Goal: Task Accomplishment & Management: Complete application form

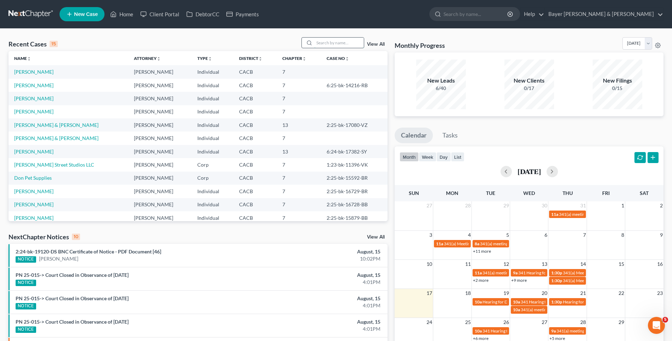
click at [322, 43] on input "search" at bounding box center [339, 43] width 50 height 10
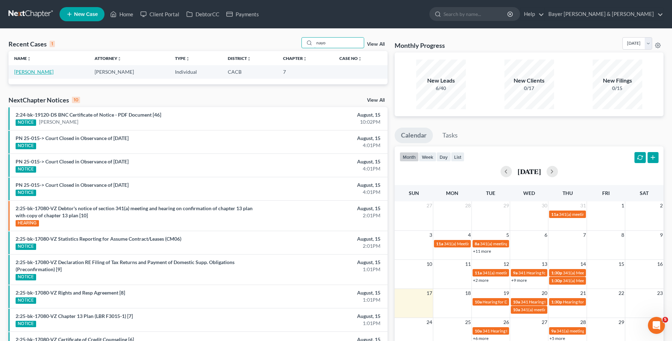
type input "nayo"
click at [24, 70] on link "[PERSON_NAME]" at bounding box center [33, 72] width 39 height 6
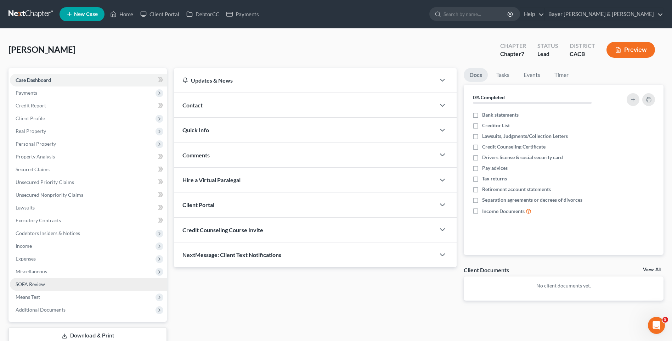
scroll to position [49, 0]
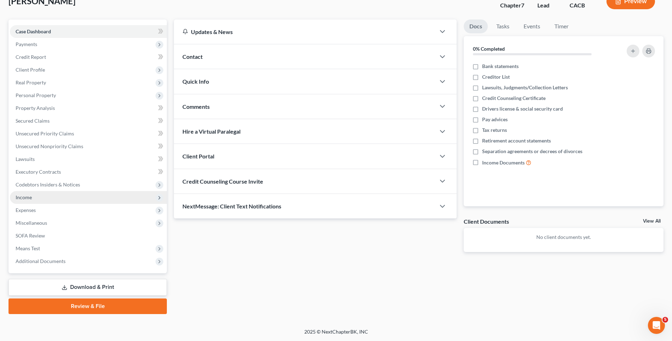
click at [39, 196] on span "Income" at bounding box center [88, 197] width 157 height 13
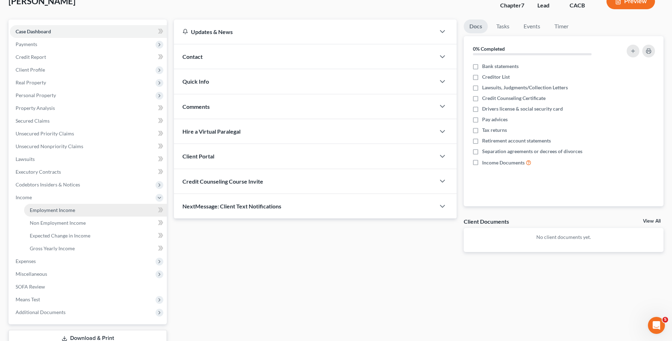
click at [62, 211] on span "Employment Income" at bounding box center [52, 210] width 45 height 6
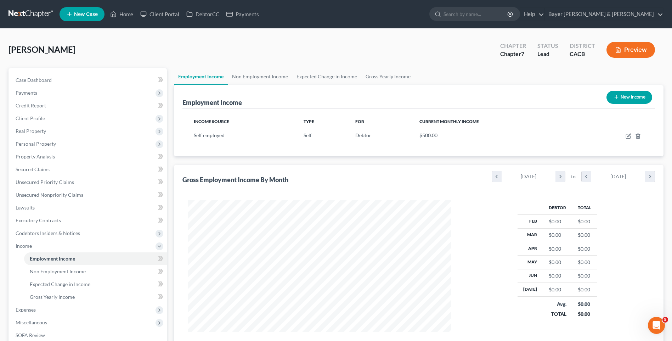
scroll to position [100, 0]
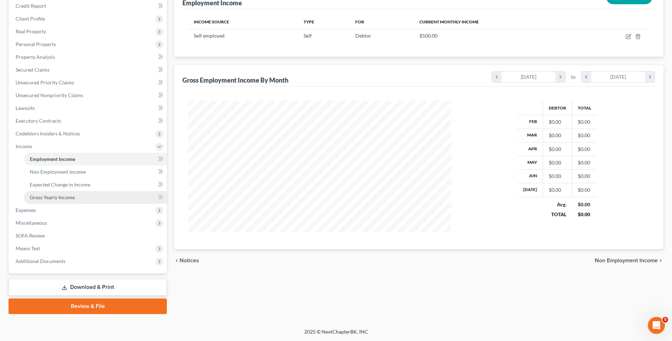
click at [55, 198] on span "Gross Yearly Income" at bounding box center [52, 197] width 45 height 6
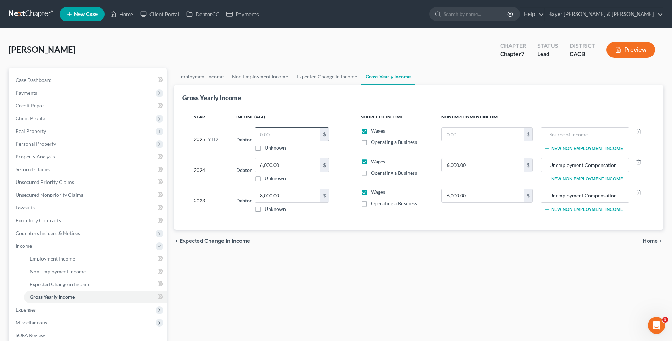
click at [289, 135] on input "text" at bounding box center [287, 134] width 65 height 13
type input "2,430"
click at [647, 242] on span "Home" at bounding box center [650, 241] width 15 height 6
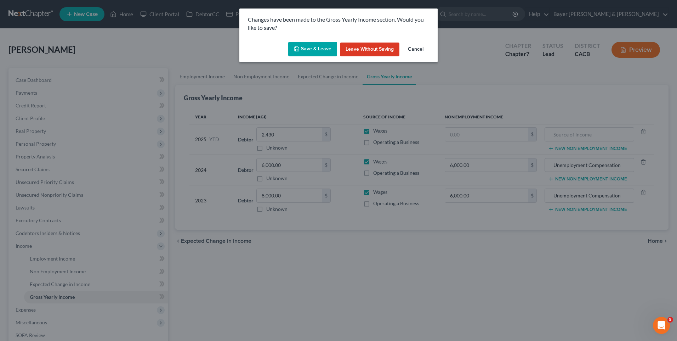
click at [305, 49] on button "Save & Leave" at bounding box center [312, 49] width 49 height 15
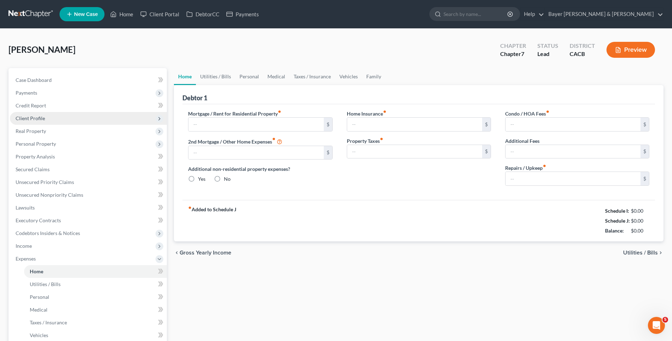
type input "0.00"
radio input "true"
type input "0.00"
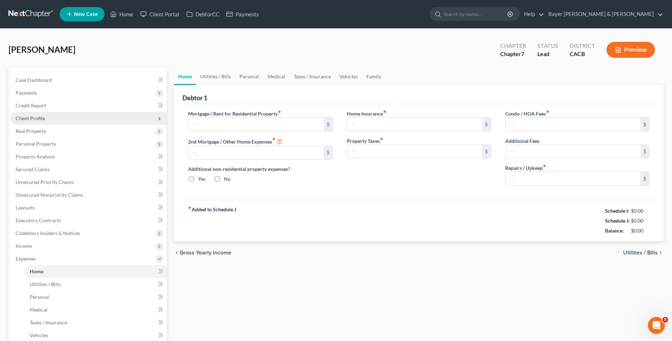
type input "0.00"
click at [43, 119] on span "Client Profile" at bounding box center [30, 118] width 29 height 6
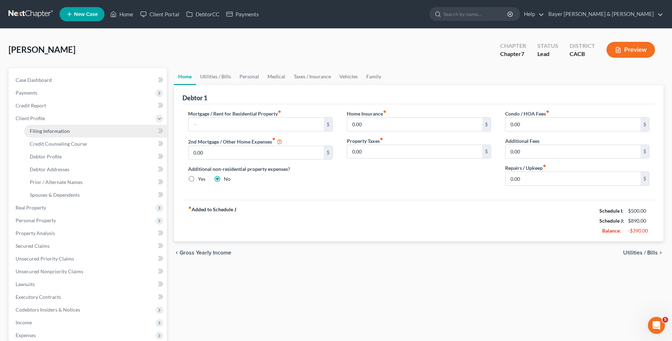
click at [39, 134] on link "Filing Information" at bounding box center [95, 131] width 143 height 13
select select "1"
select select "0"
select select "4"
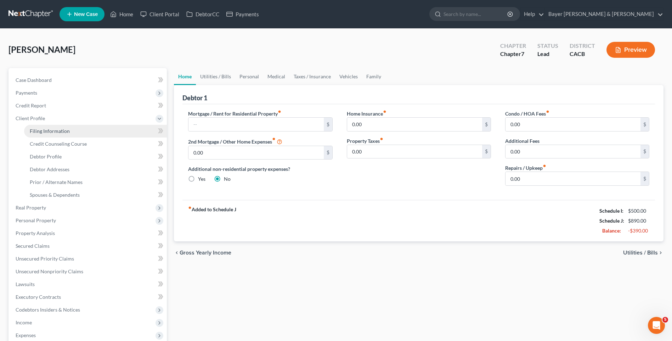
select select "0"
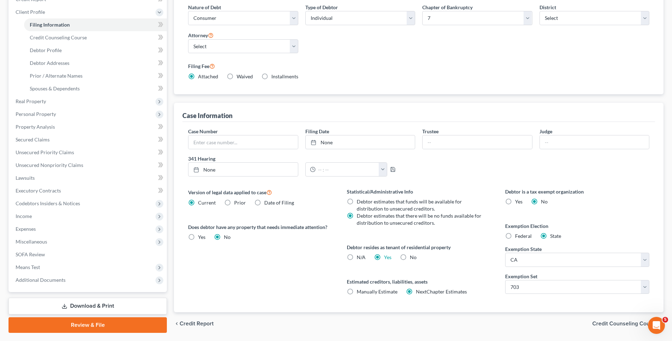
scroll to position [127, 0]
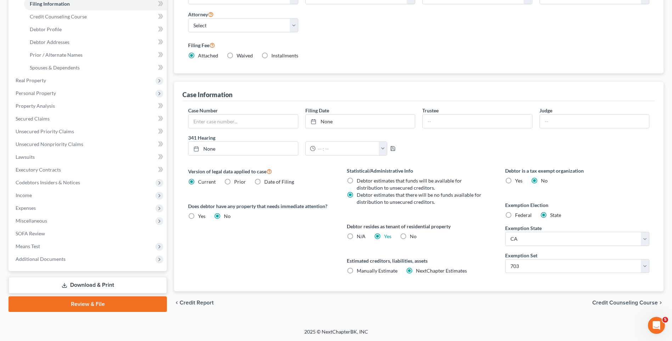
click at [609, 303] on span "Credit Counseling Course" at bounding box center [625, 303] width 66 height 6
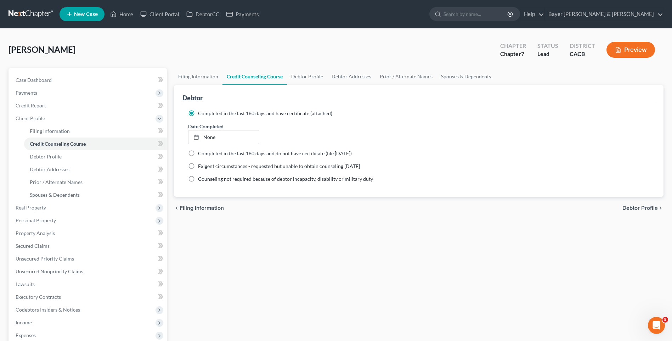
click at [629, 206] on span "Debtor Profile" at bounding box center [640, 208] width 35 height 6
select select "0"
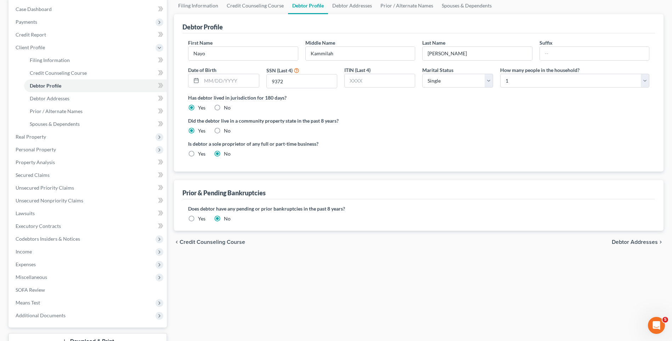
scroll to position [125, 0]
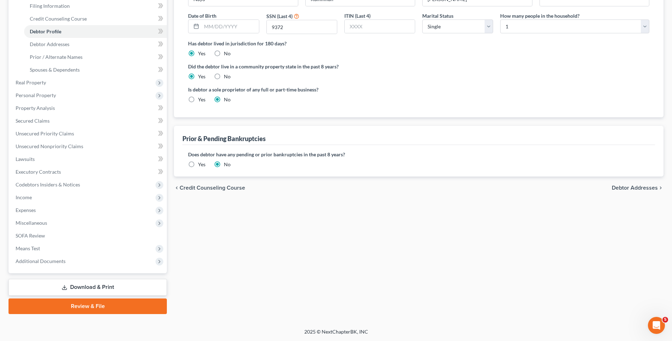
click at [198, 163] on label "Yes" at bounding box center [201, 164] width 7 height 7
click at [201, 163] on input "Yes" at bounding box center [203, 163] width 5 height 5
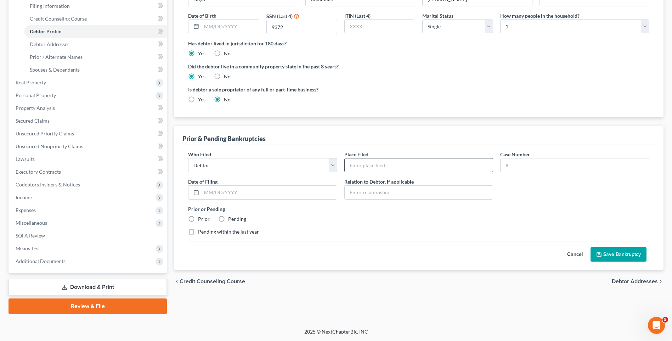
click at [384, 165] on input "text" at bounding box center [419, 164] width 148 height 13
type input "Central District of California - Los Angeles"
click at [520, 165] on input "text" at bounding box center [575, 164] width 148 height 13
type input "1:08-bk-20640-KT"
click at [229, 191] on input "text" at bounding box center [269, 192] width 135 height 13
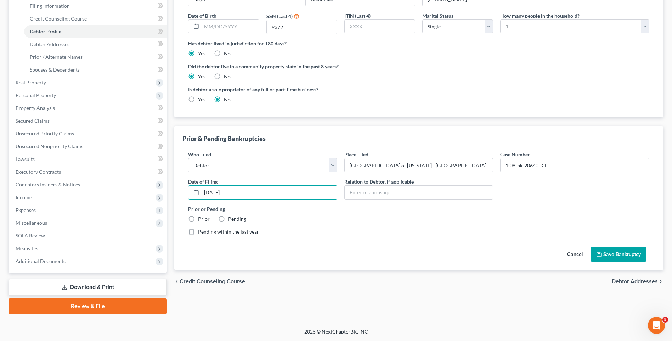
type input "04/17/2009"
click at [198, 217] on label "Prior" at bounding box center [204, 218] width 12 height 7
click at [201, 217] on input "Prior" at bounding box center [203, 217] width 5 height 5
radio input "true"
click at [631, 253] on button "Save Bankruptcy" at bounding box center [619, 254] width 56 height 15
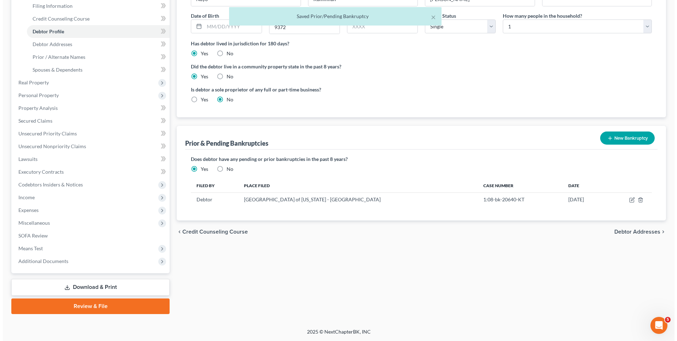
scroll to position [0, 0]
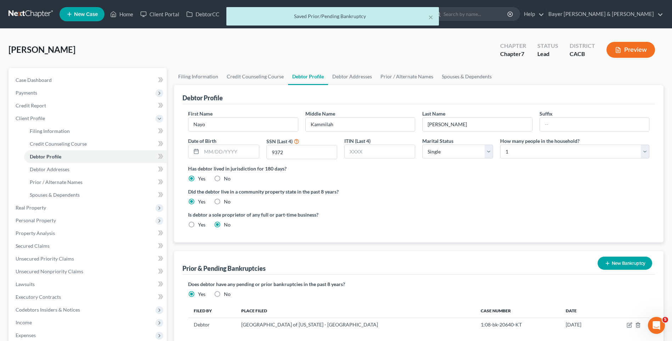
click at [630, 54] on button "Preview" at bounding box center [631, 50] width 49 height 16
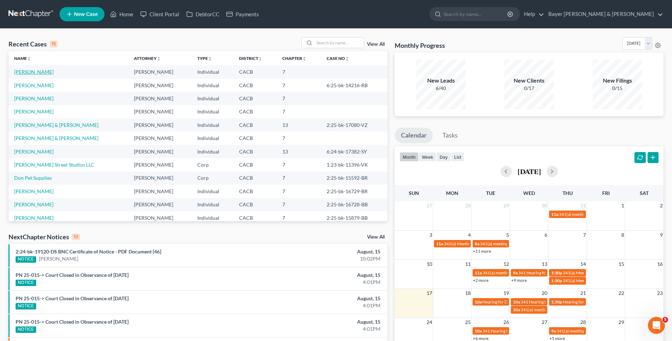
click at [36, 71] on link "[PERSON_NAME]" at bounding box center [33, 72] width 39 height 6
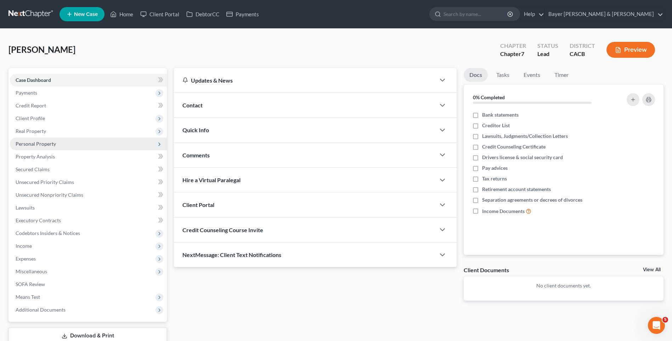
click at [43, 141] on span "Personal Property" at bounding box center [36, 144] width 40 height 6
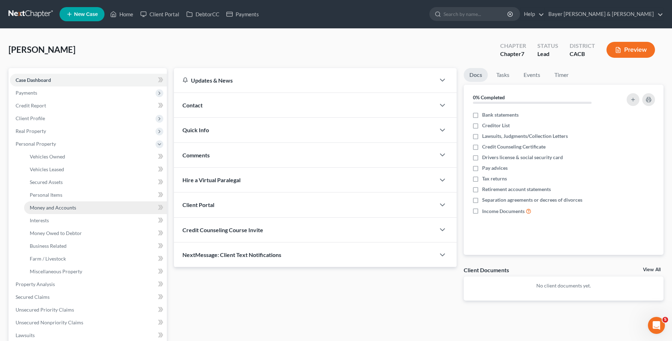
click at [59, 208] on span "Money and Accounts" at bounding box center [53, 207] width 46 height 6
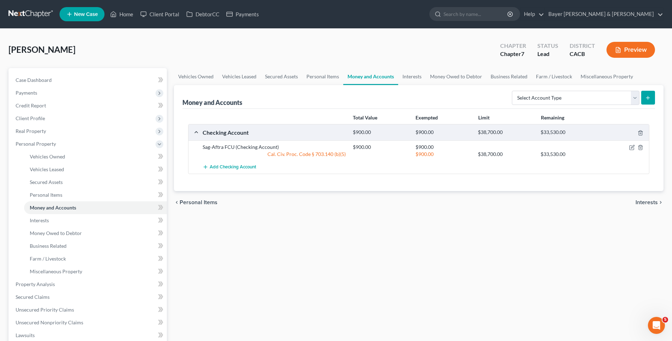
click at [638, 202] on span "Interests" at bounding box center [647, 202] width 22 height 6
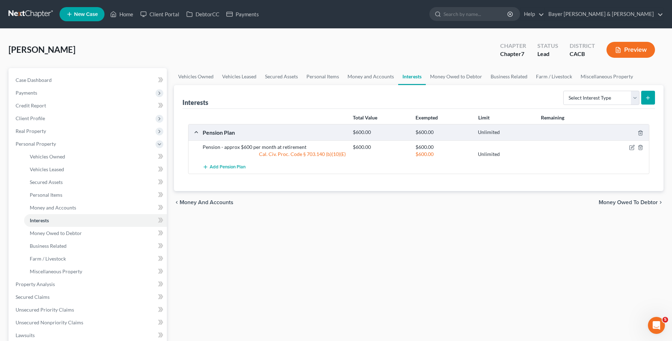
click at [645, 200] on span "Money Owed to Debtor" at bounding box center [628, 202] width 59 height 6
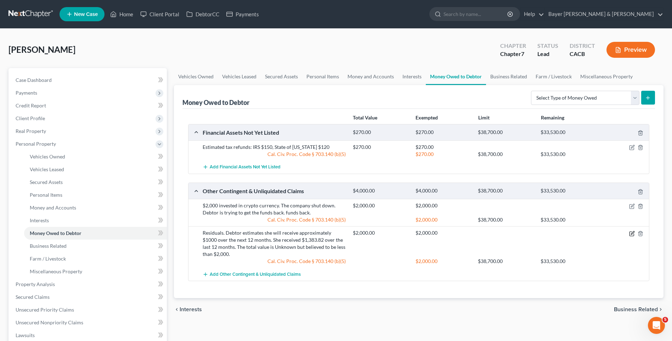
click at [634, 235] on icon "button" at bounding box center [632, 233] width 4 height 4
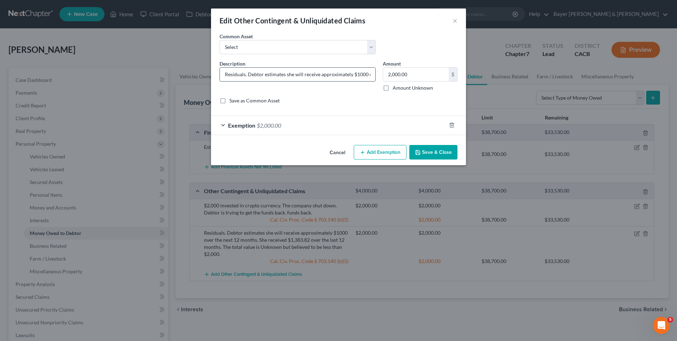
click at [369, 77] on input "Residuals. Debtor estimates she will receive approximately $1000 over the next …" at bounding box center [298, 74] width 156 height 13
click at [372, 72] on input "Residuals. Debtor estimates she will receive approximately $1000 over the next …" at bounding box center [298, 74] width 156 height 13
click at [224, 73] on input "Residuals. Debtor estimates she will receive approximately $1000 over the next …" at bounding box center [298, 74] width 156 height 13
click at [372, 75] on input "Residuals. Debtor estimates she will receive approximately $1000 over the next …" at bounding box center [298, 74] width 156 height 13
click at [372, 75] on input "Residuals. Debtor estimates she will receive approxier the next 12 months. She …" at bounding box center [298, 74] width 156 height 13
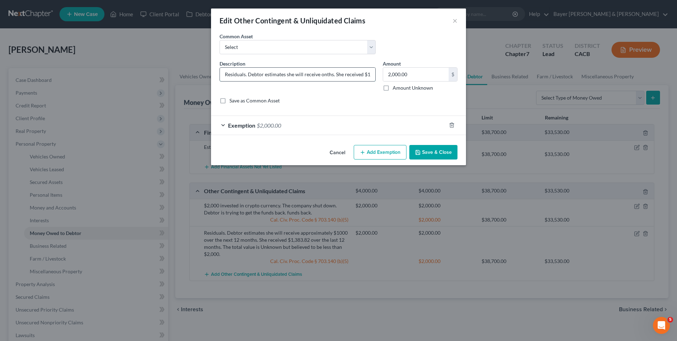
click at [373, 77] on input "Residuals. Debtor estimates she will receive onths. She received $1,383.82 over…" at bounding box center [298, 74] width 156 height 13
click at [372, 74] on input "Residuals. Debtor estimates she will receive onths. She received $1,383.82 over…" at bounding box center [298, 74] width 156 height 13
click at [371, 77] on input "Residuals. Debtor estimates she will receive 83.82 over the last 12 months. The…" at bounding box center [298, 74] width 156 height 13
click at [372, 74] on input "Residuals. Debtor estimates she will receive 83.82 over the last 12 months. The…" at bounding box center [298, 74] width 156 height 13
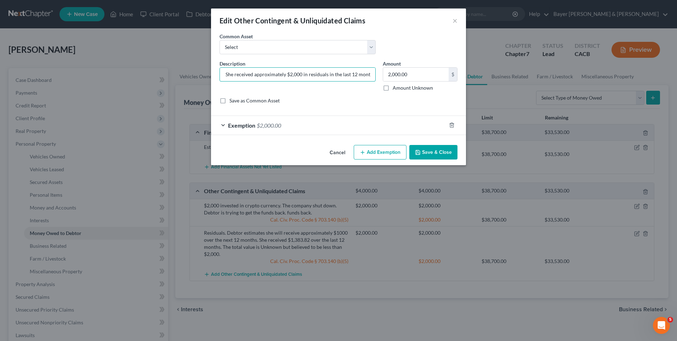
type input "Residuals. Debtor estimates she will receive approximately $1500 in residuals i…"
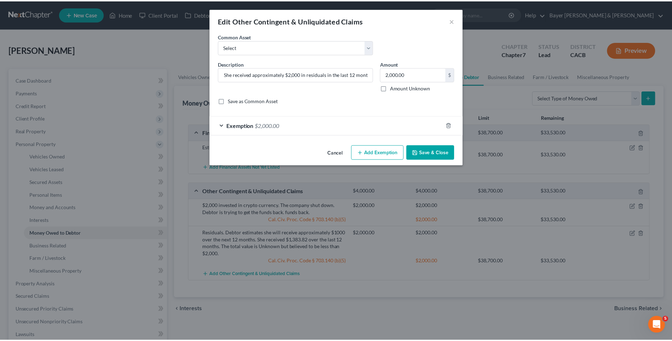
scroll to position [0, 0]
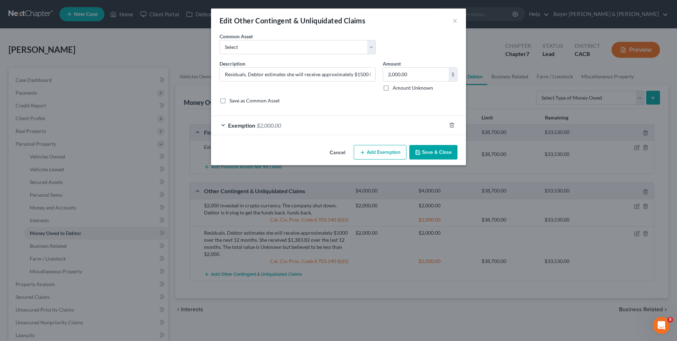
click at [337, 89] on div "Description * Residuals. Debtor estimates she will receive approximately $1500 …" at bounding box center [297, 76] width 163 height 32
click at [428, 152] on button "Save & Close" at bounding box center [434, 152] width 48 height 15
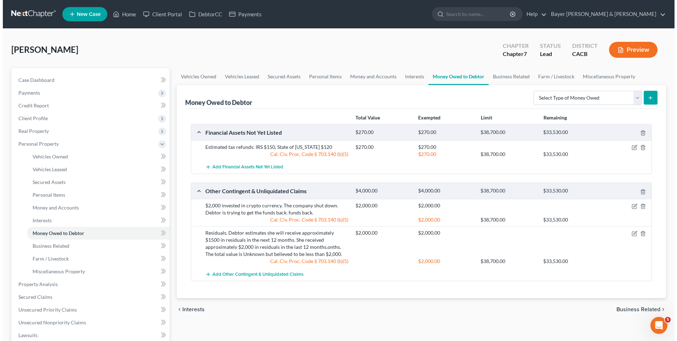
scroll to position [71, 0]
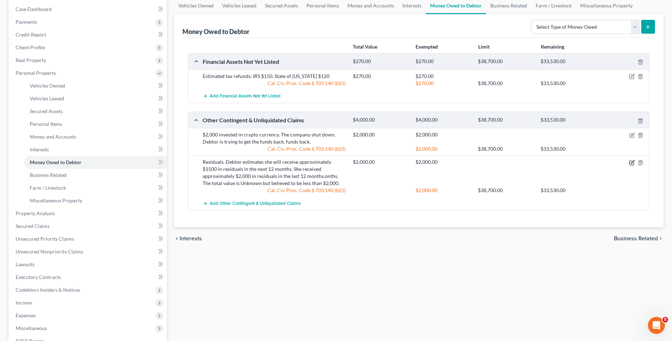
click at [631, 163] on icon "button" at bounding box center [632, 163] width 6 height 6
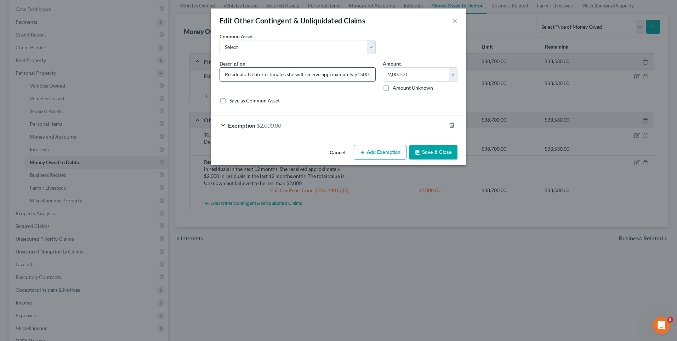
click at [373, 74] on input "Residuals. Debtor estimates she will receive approximately $1500 in residuals i…" at bounding box center [298, 74] width 156 height 13
click at [372, 77] on input "Residuals. Debtor estimates she will receive approximately $1500 in residuals i…" at bounding box center [298, 74] width 156 height 13
drag, startPoint x: 372, startPoint y: 76, endPoint x: 170, endPoint y: 64, distance: 202.3
click at [170, 65] on div "Edit Other Contingent & Unliquidated Claims × An exemption set must first be se…" at bounding box center [338, 170] width 677 height 341
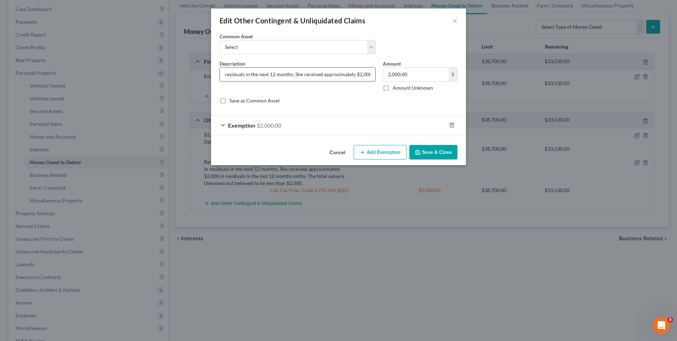
click at [372, 75] on input "residuals in the next 12 months. She received approximately $2,000 in residuals…" at bounding box center [298, 74] width 156 height 13
click at [372, 75] on input "n residuals in the last 12 months.onths. The total value is Unknown but believe…" at bounding box center [298, 74] width 156 height 13
click at [301, 75] on input "ut believed to be less than $2,000." at bounding box center [298, 74] width 156 height 13
type input "u"
type input "Debtor receio"
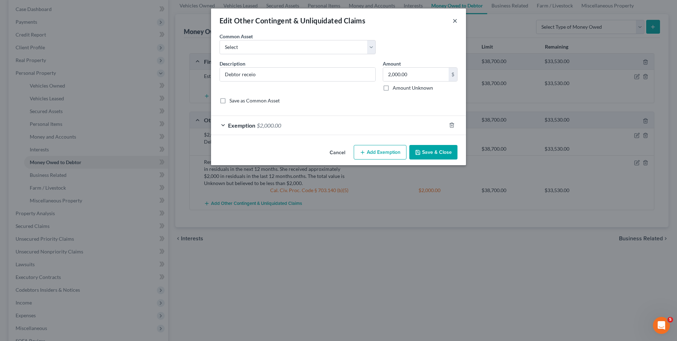
click at [455, 20] on button "×" at bounding box center [455, 20] width 5 height 9
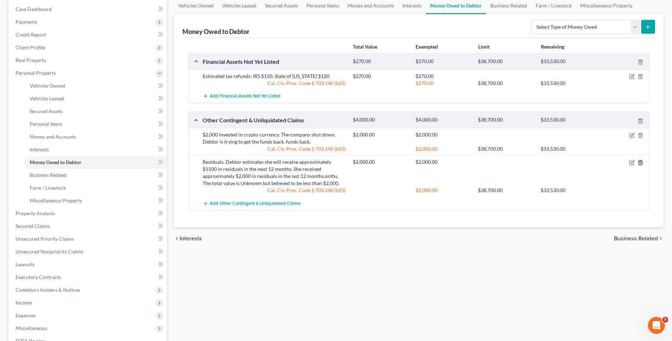
click at [642, 164] on icon "button" at bounding box center [640, 162] width 3 height 5
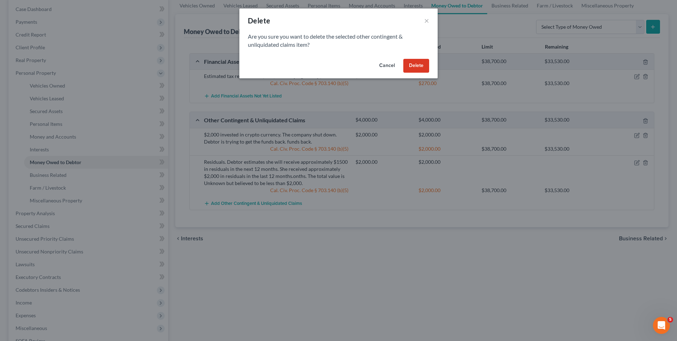
click at [419, 63] on button "Delete" at bounding box center [417, 66] width 26 height 14
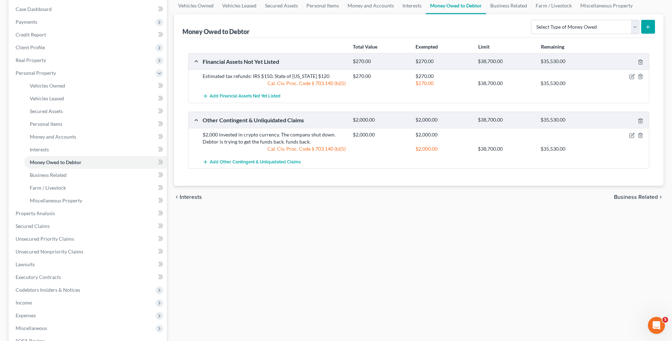
click at [646, 25] on icon "submit" at bounding box center [648, 27] width 6 height 6
click at [647, 23] on button "submit" at bounding box center [648, 27] width 14 height 14
click at [615, 27] on select "Select Type of Money Owed Accounts Receivable Alimony Child Support Claims Agai…" at bounding box center [585, 27] width 108 height 14
click at [532, 20] on select "Select Type of Money Owed Accounts Receivable Alimony Child Support Claims Agai…" at bounding box center [585, 27] width 108 height 14
click at [644, 23] on button "submit" at bounding box center [648, 27] width 14 height 14
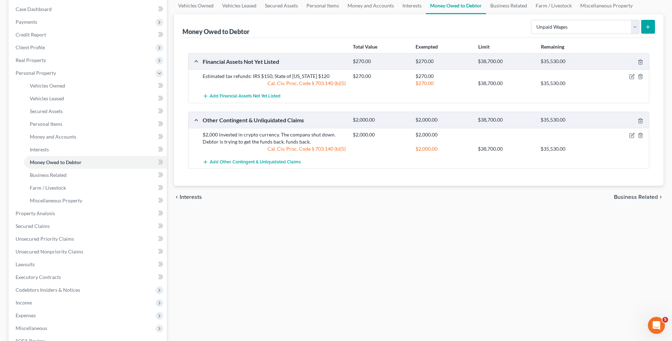
click at [646, 25] on icon "submit" at bounding box center [648, 27] width 6 height 6
click at [646, 26] on icon "submit" at bounding box center [648, 27] width 6 height 6
click at [637, 26] on select "Select Type of Money Owed Accounts Receivable Alimony Child Support Claims Agai…" at bounding box center [585, 27] width 108 height 14
select select "other_contingent_and_unliquidated_claims"
click at [532, 20] on select "Select Type of Money Owed Accounts Receivable Alimony Child Support Claims Agai…" at bounding box center [585, 27] width 108 height 14
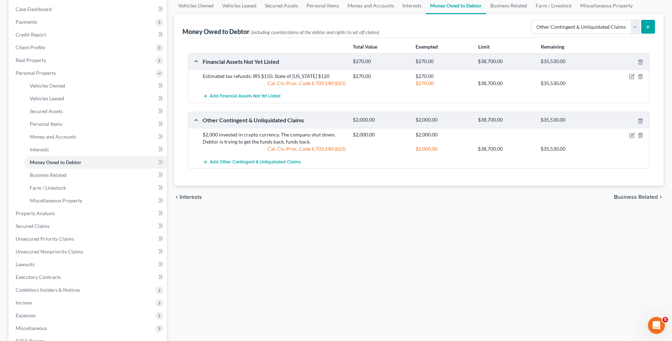
click at [647, 29] on icon "submit" at bounding box center [648, 27] width 6 height 6
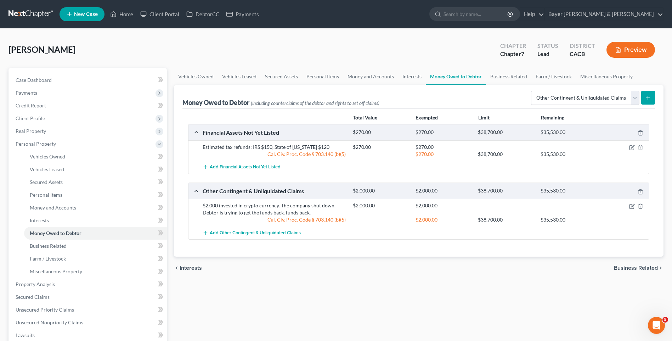
click at [648, 95] on icon "submit" at bounding box center [648, 98] width 6 height 6
click at [226, 232] on span "Add Other Contingent & Unliquidated Claims" at bounding box center [255, 233] width 91 height 6
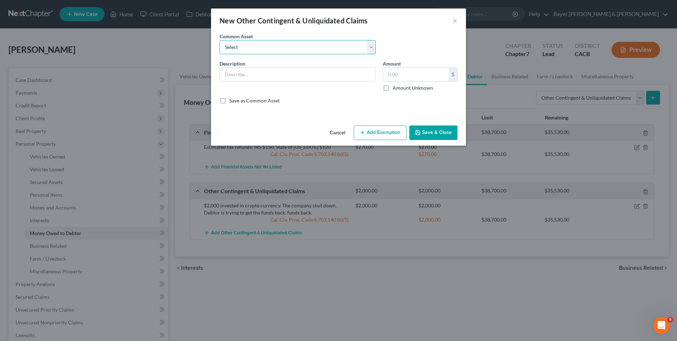
click at [245, 49] on select "Select Debtor suffered a personal injury as a result of a fall in a casino bus.…" at bounding box center [298, 47] width 156 height 14
click at [240, 77] on input "text" at bounding box center [298, 74] width 156 height 13
click at [351, 74] on input "Debtor received $1600 in residuals in [DATE]. She expects" at bounding box center [298, 74] width 156 height 13
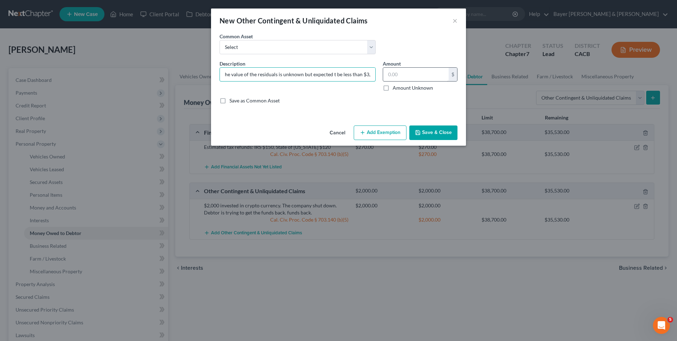
type input "Debtor received $1600 in residuals in [DATE]. She expects the residuals in the …"
click at [406, 73] on input "text" at bounding box center [416, 74] width 66 height 13
type input "3,000"
click at [369, 136] on button "Add Exemption" at bounding box center [380, 132] width 53 height 15
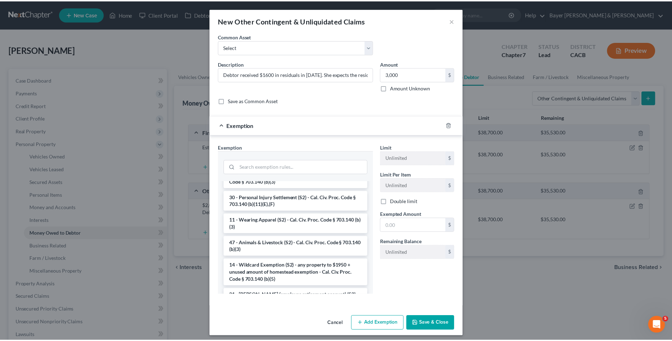
scroll to position [425, 0]
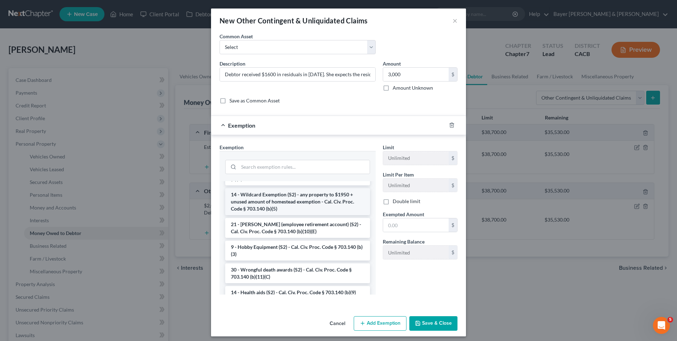
click at [263, 214] on li "14 - Wildcard Exemption (S2) - any property to $1950 + unused amount of homeste…" at bounding box center [297, 201] width 145 height 27
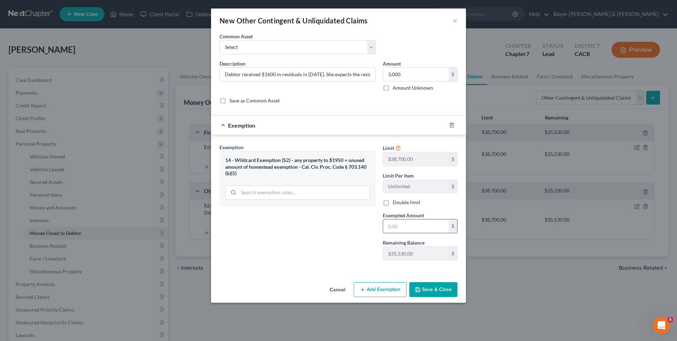
click at [387, 225] on input "text" at bounding box center [416, 225] width 66 height 13
type input "3,000"
click at [424, 288] on button "Save & Close" at bounding box center [434, 289] width 48 height 15
